Goal: Use online tool/utility: Utilize a website feature to perform a specific function

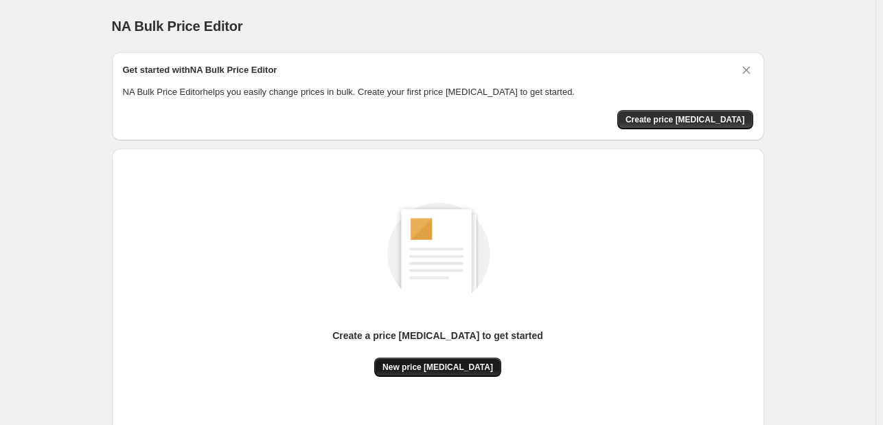
click at [398, 369] on button "New price [MEDICAL_DATA]" at bounding box center [437, 366] width 127 height 19
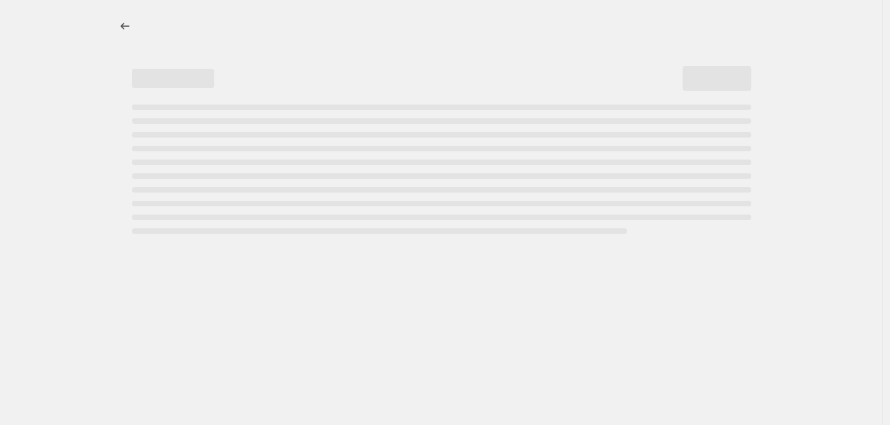
select select "percentage"
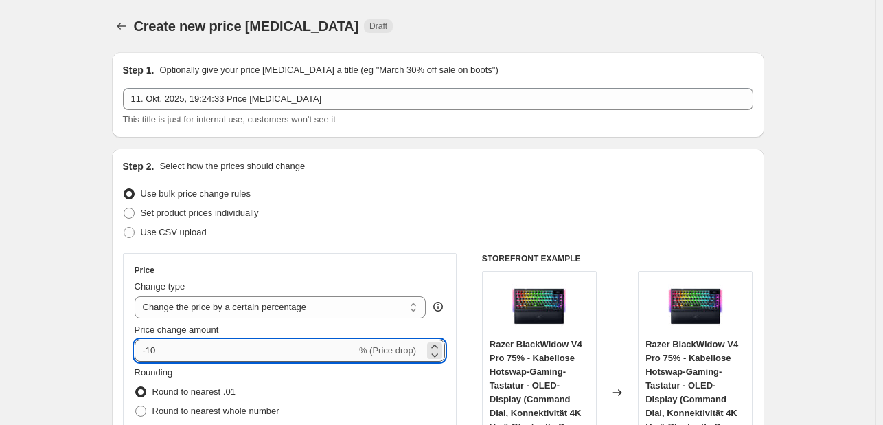
click at [229, 354] on input "-10" at bounding box center [246, 350] width 222 height 22
type input "-1"
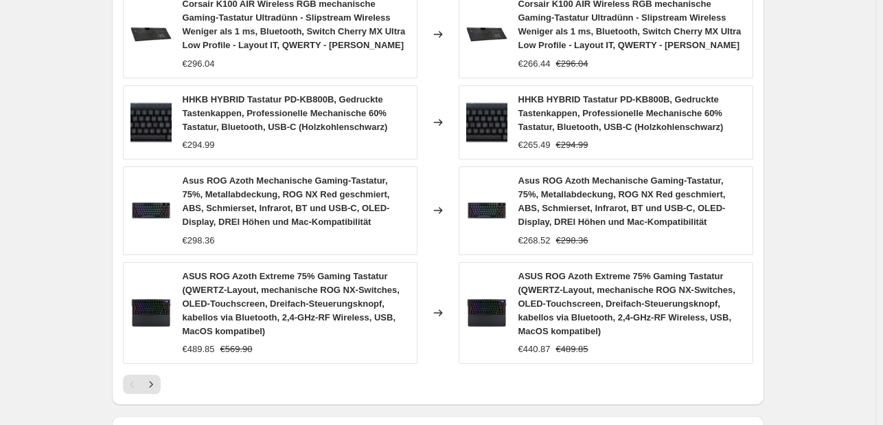
scroll to position [1107, 0]
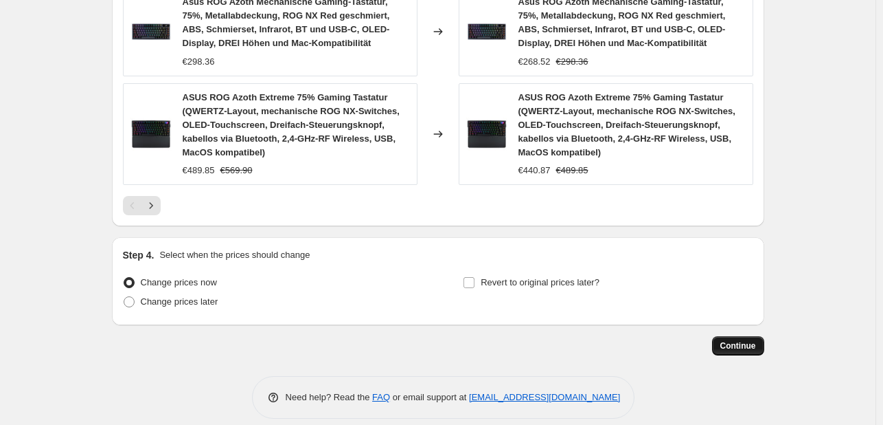
type input "-35"
click at [741, 336] on button "Continue" at bounding box center [738, 345] width 52 height 19
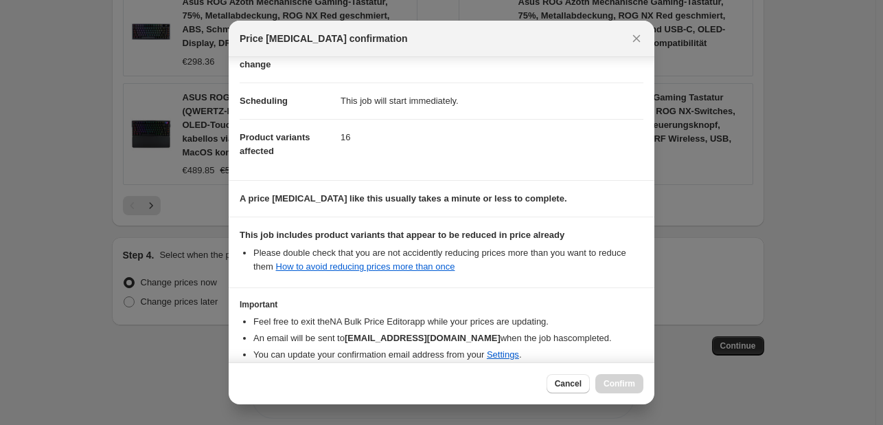
scroll to position [153, 0]
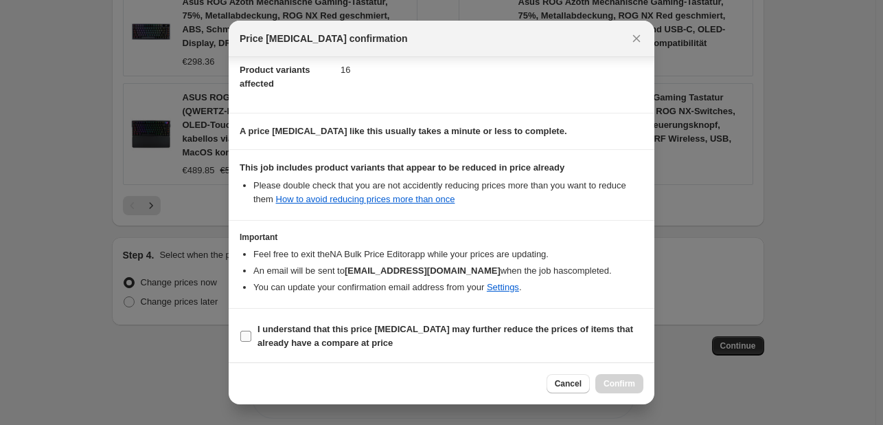
click at [357, 341] on b "I understand that this price [MEDICAL_DATA] may further reduce the prices of it…" at bounding box center [446, 336] width 376 height 24
click at [251, 341] on input "I understand that this price [MEDICAL_DATA] may further reduce the prices of it…" at bounding box center [245, 335] width 11 height 11
checkbox input "true"
click at [622, 381] on span "Confirm" at bounding box center [620, 383] width 32 height 11
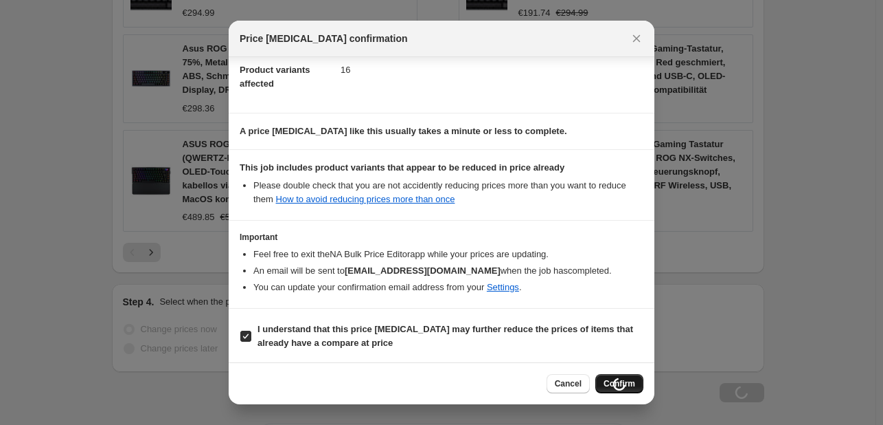
scroll to position [1154, 0]
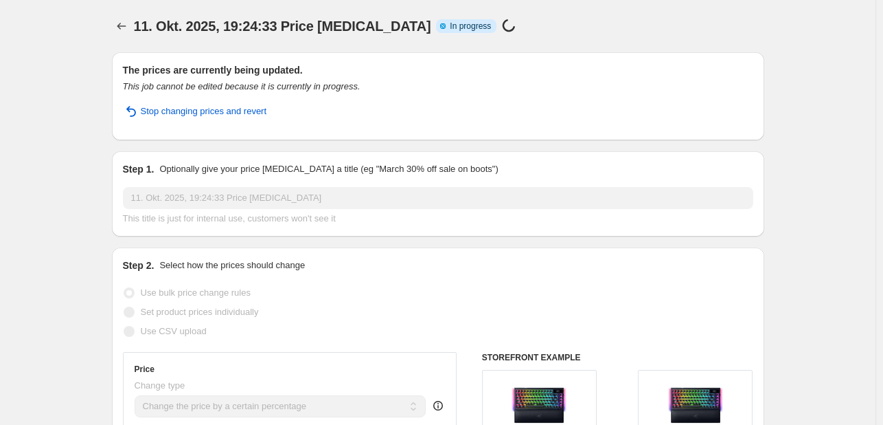
select select "percentage"
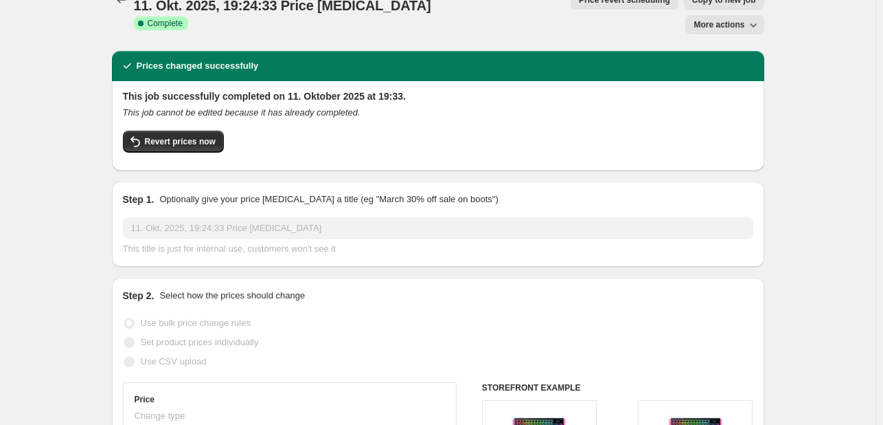
scroll to position [0, 0]
